Goal: Task Accomplishment & Management: Manage account settings

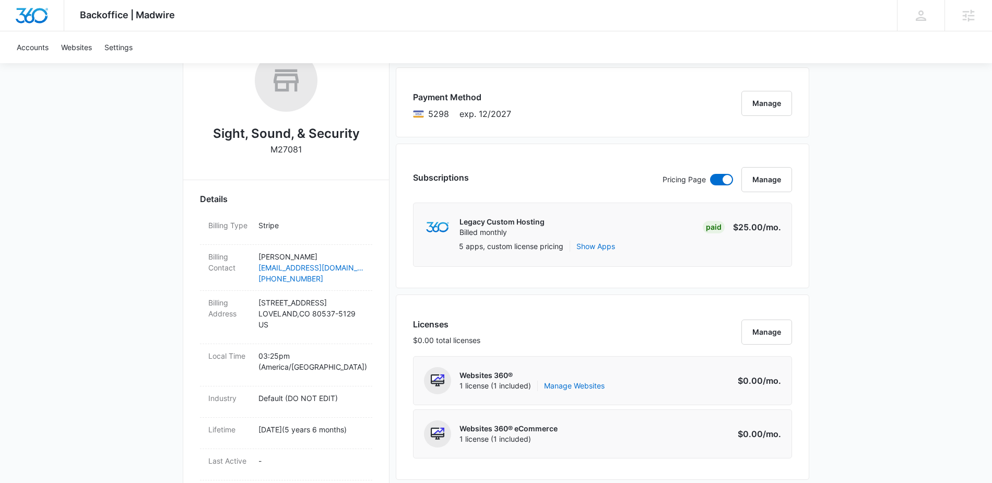
scroll to position [177, 0]
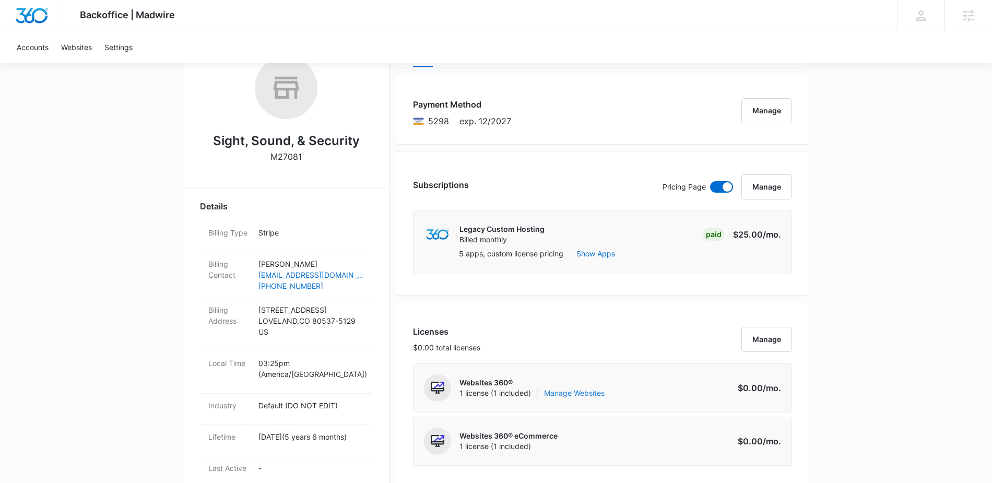
click at [585, 395] on link "Manage Websites" at bounding box center [574, 393] width 61 height 10
